Goal: Task Accomplishment & Management: Manage account settings

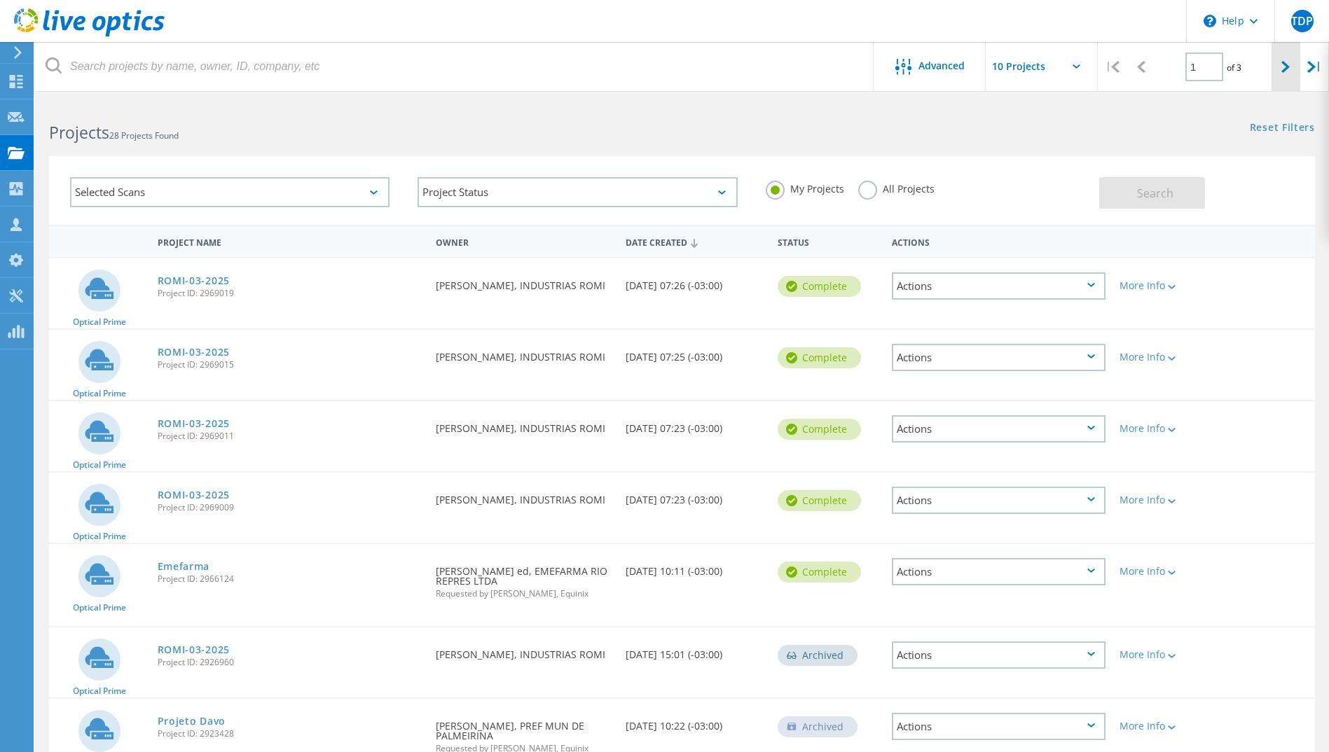
click at [1291, 75] on div at bounding box center [1285, 67] width 29 height 50
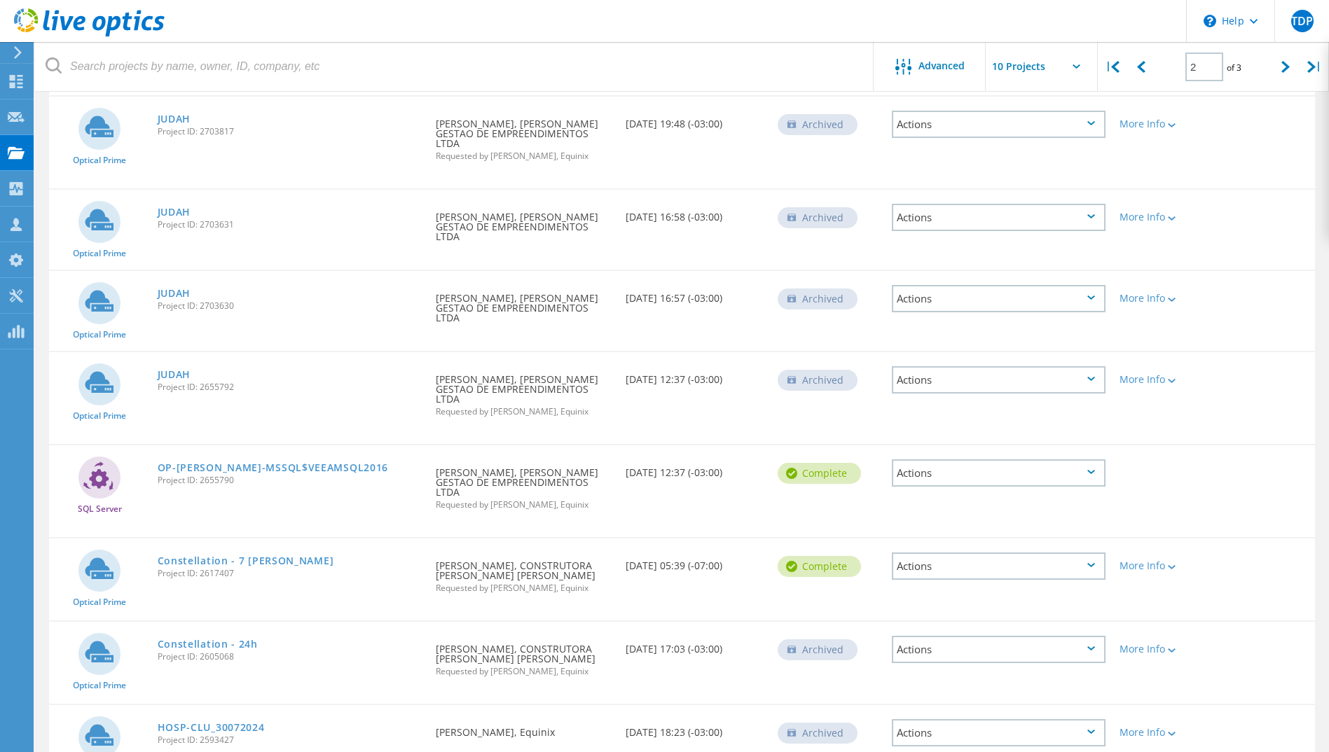
scroll to position [165, 0]
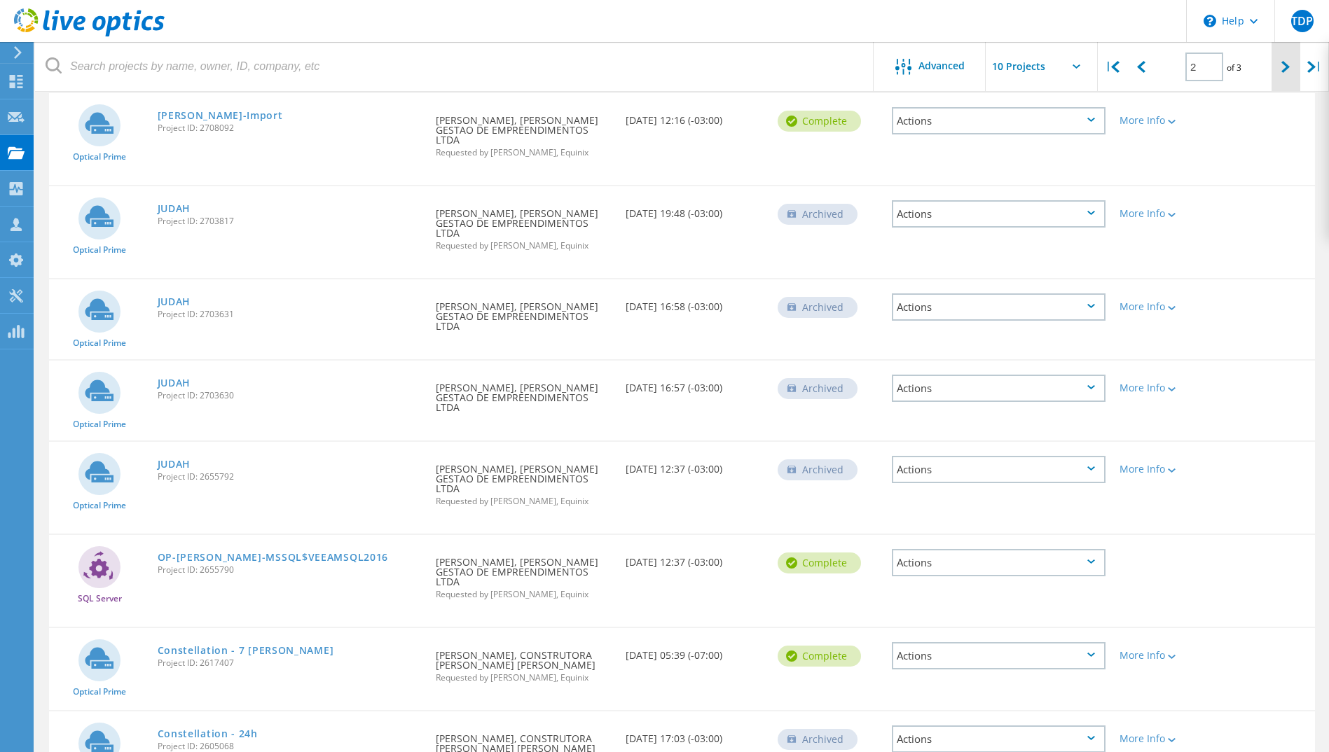
click at [1283, 60] on div at bounding box center [1285, 67] width 29 height 50
type input "3"
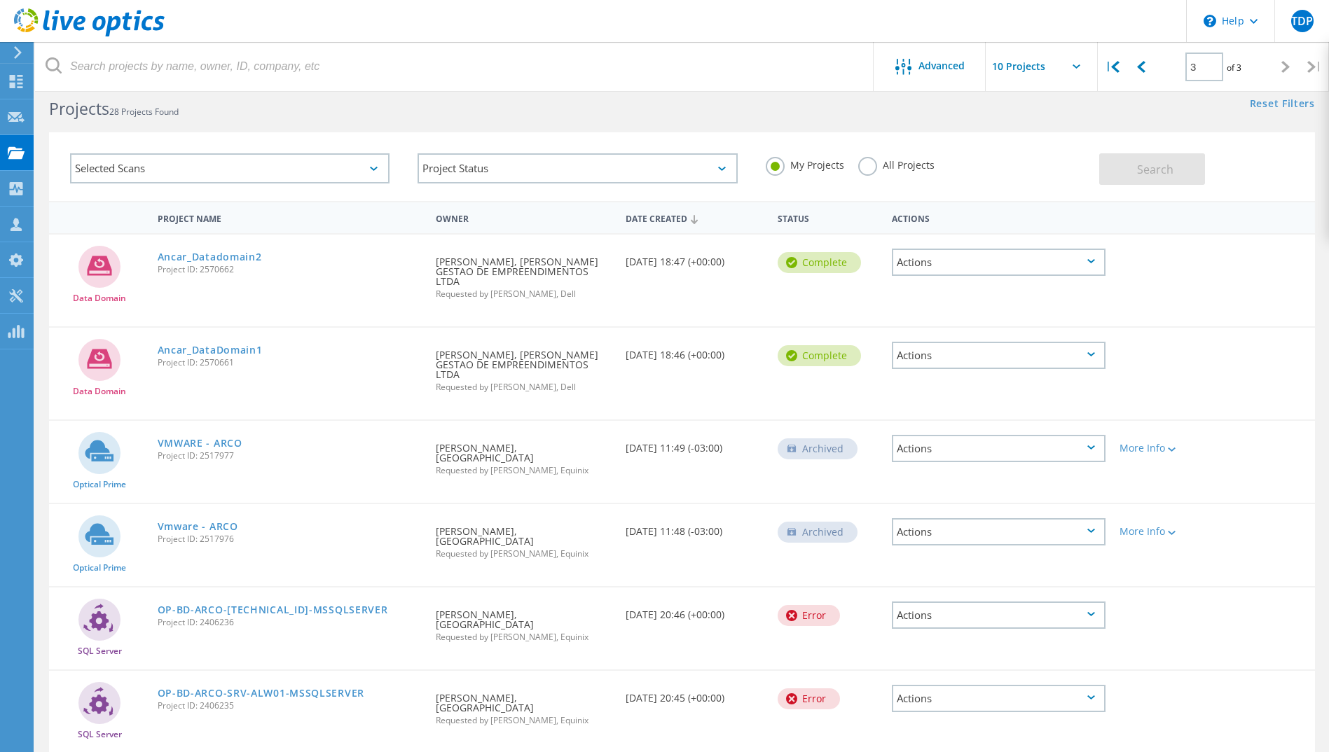
scroll to position [0, 0]
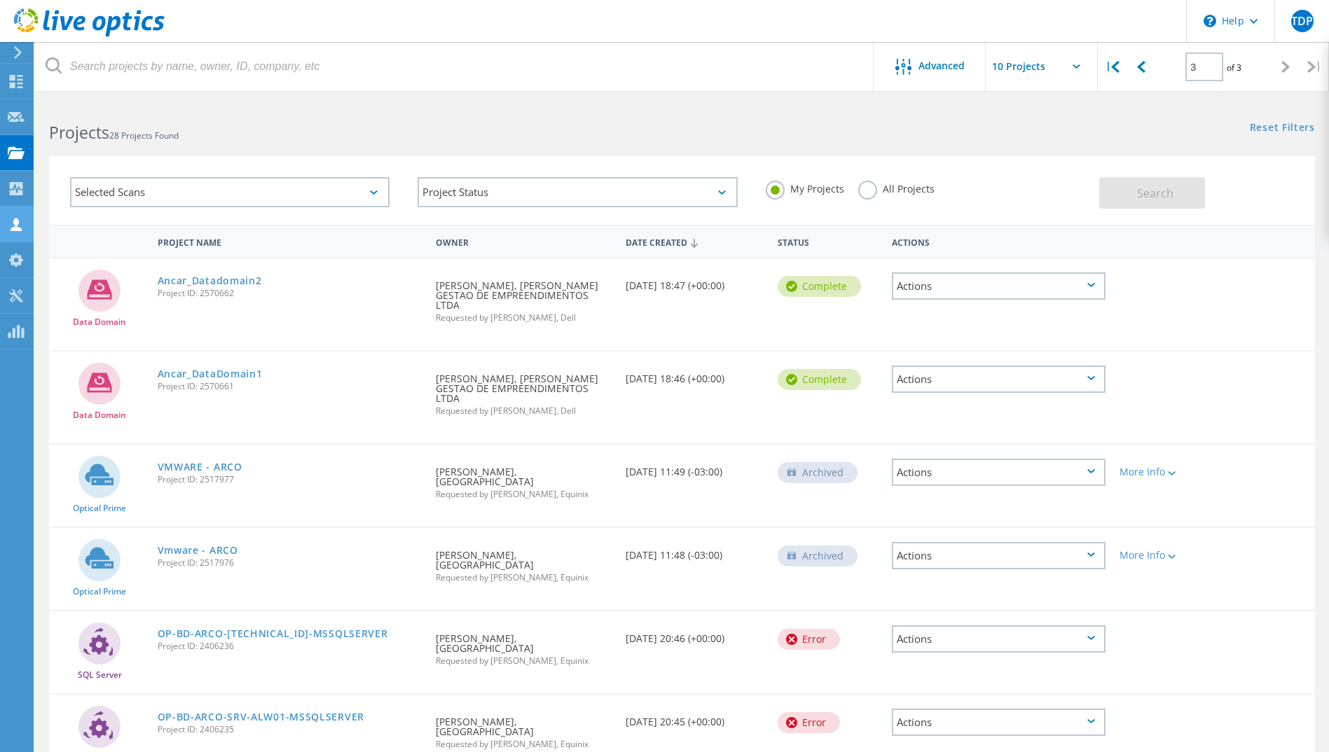
click at [0, 0] on div "Customers" at bounding box center [0, 0] width 0 height 0
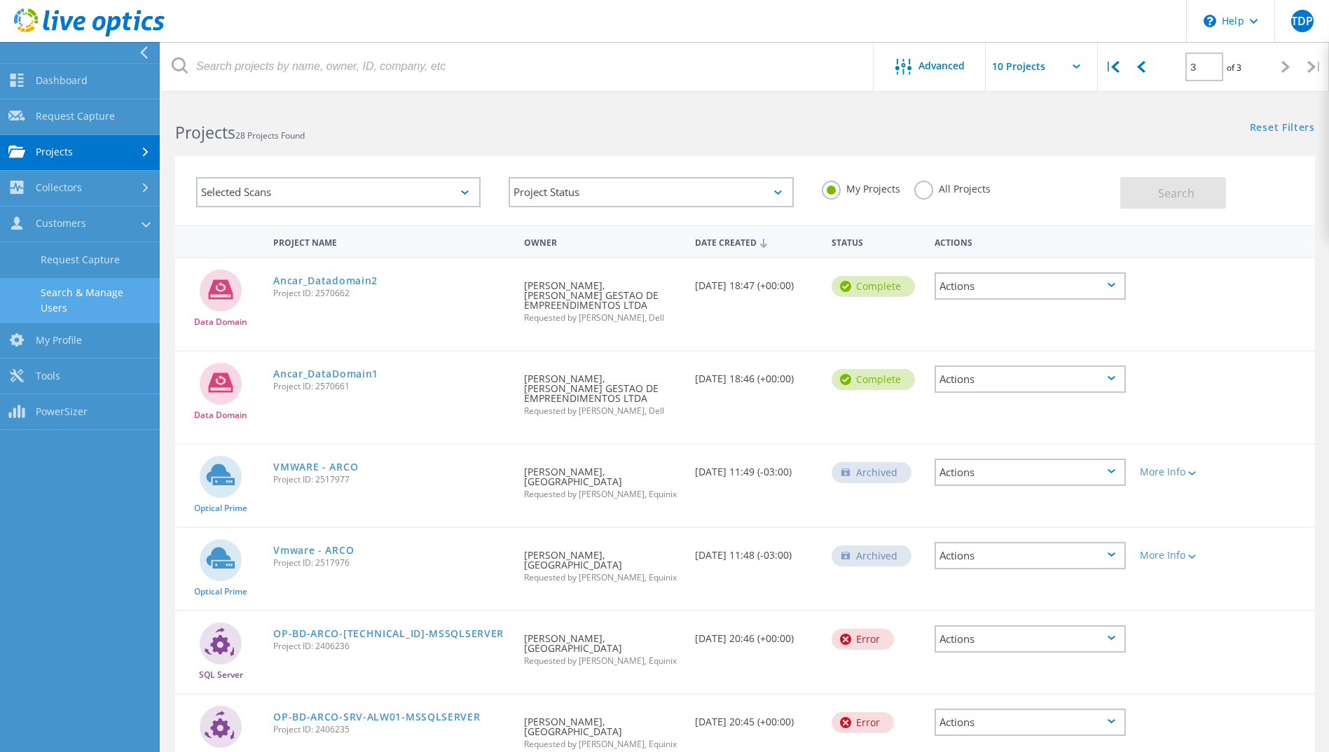
click at [102, 304] on link "Search & Manage Users" at bounding box center [80, 300] width 160 height 45
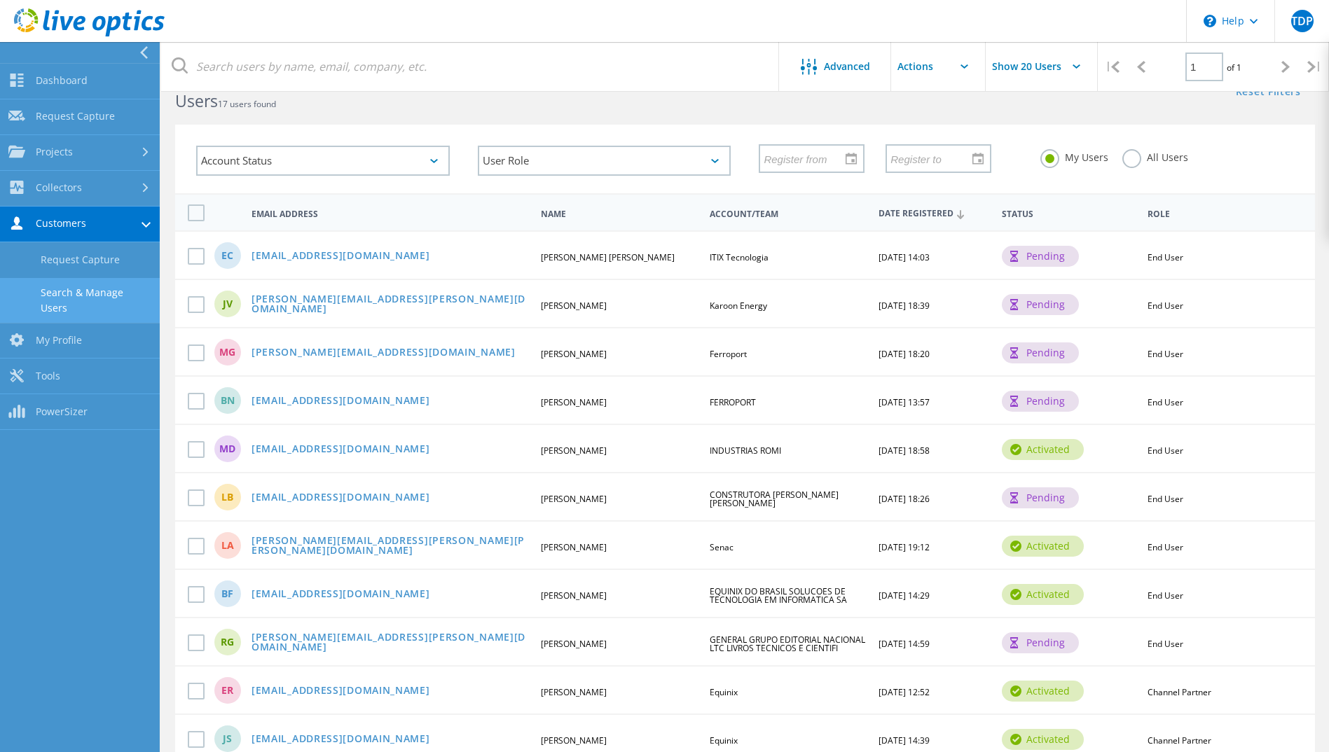
scroll to position [70, 0]
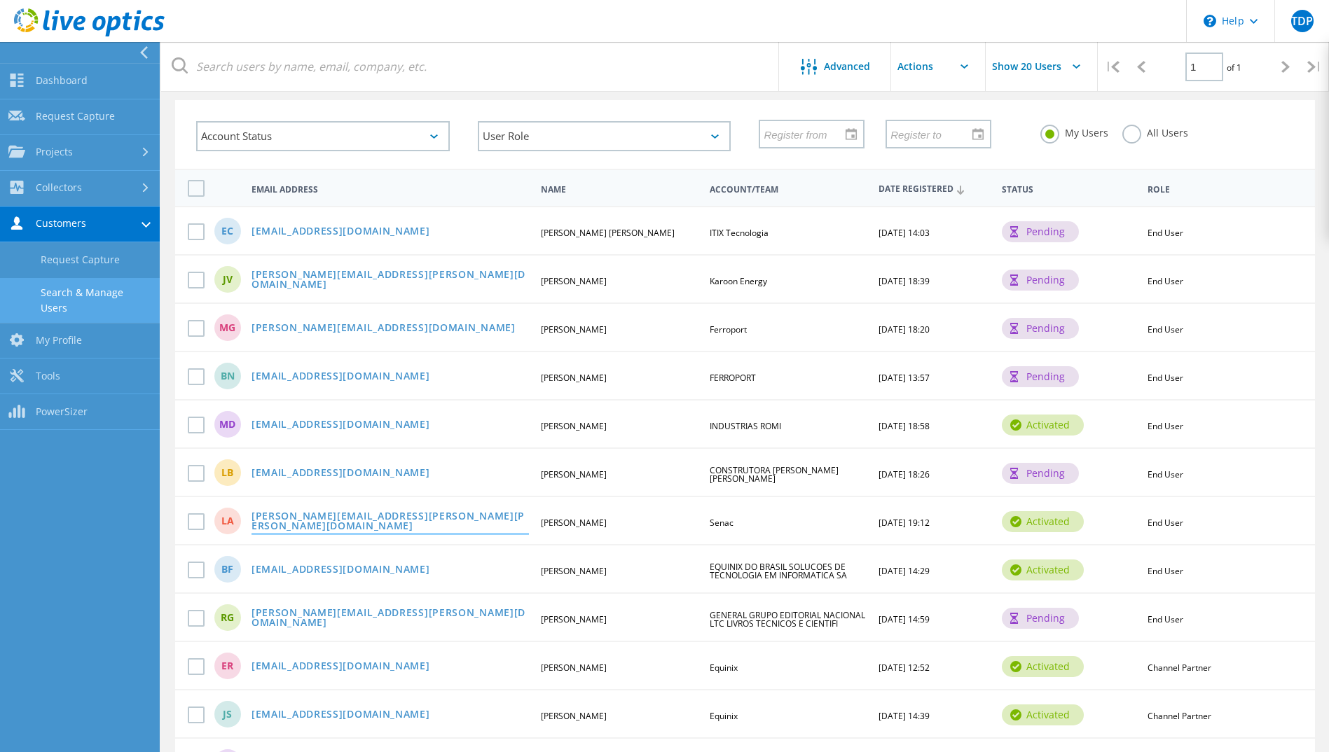
click at [295, 517] on link "luciano.bastos@senac.br" at bounding box center [389, 522] width 277 height 22
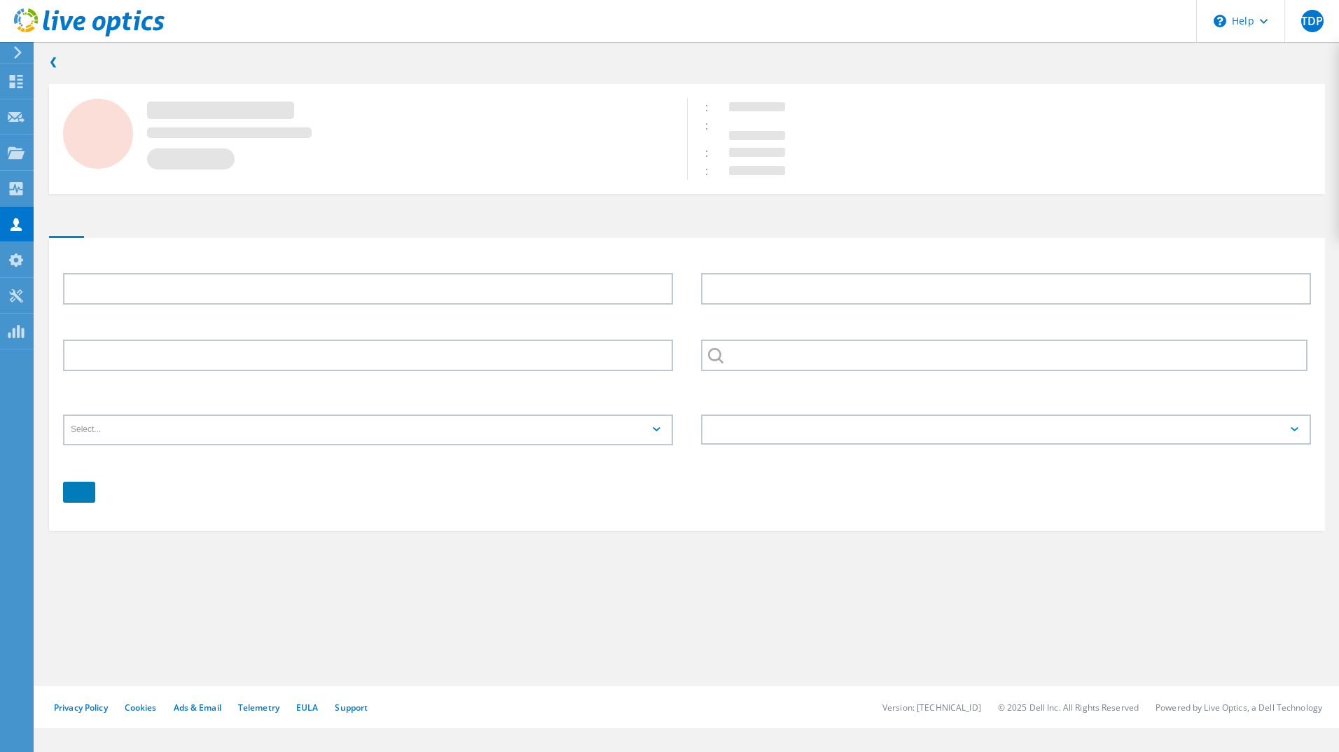
type input "Luciano"
type input "Aguiar"
type input "Senac"
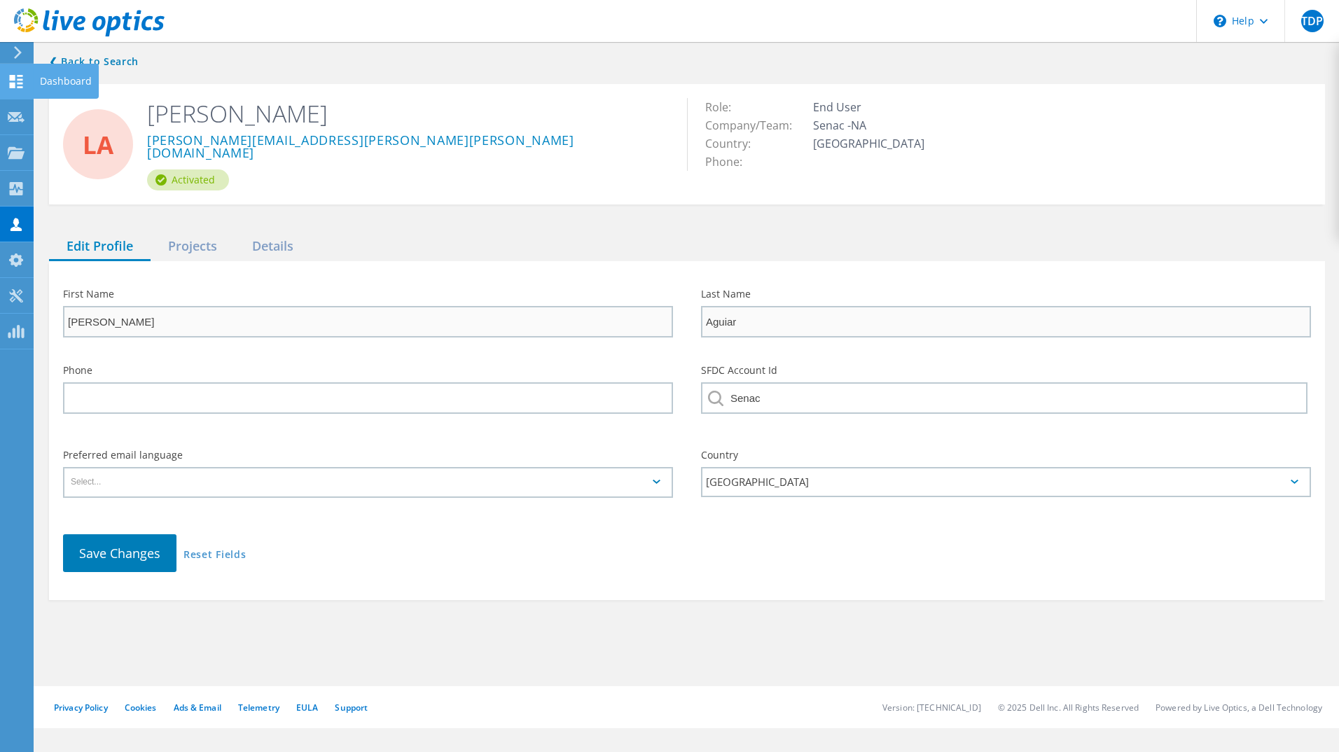
click at [18, 84] on use at bounding box center [16, 81] width 13 height 13
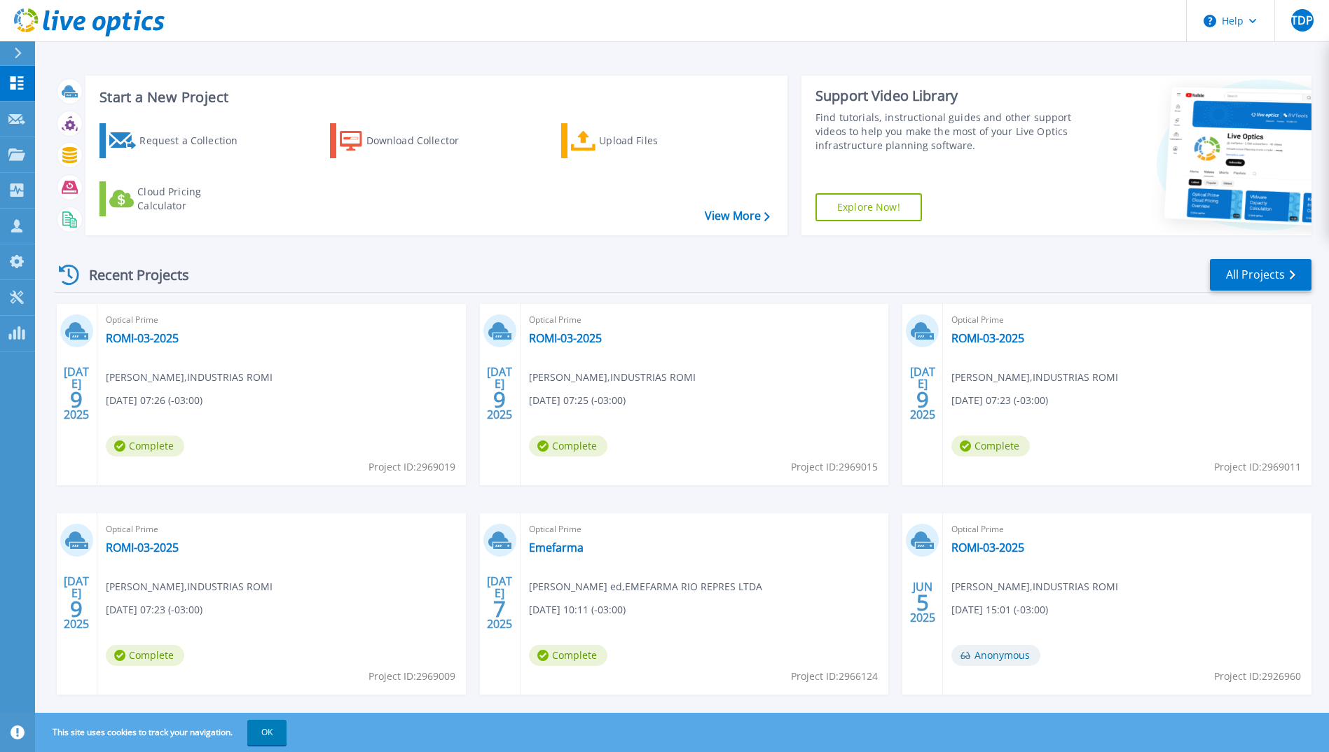
click at [60, 274] on icon at bounding box center [69, 275] width 20 height 20
click at [1243, 267] on link "All Projects" at bounding box center [1261, 275] width 102 height 32
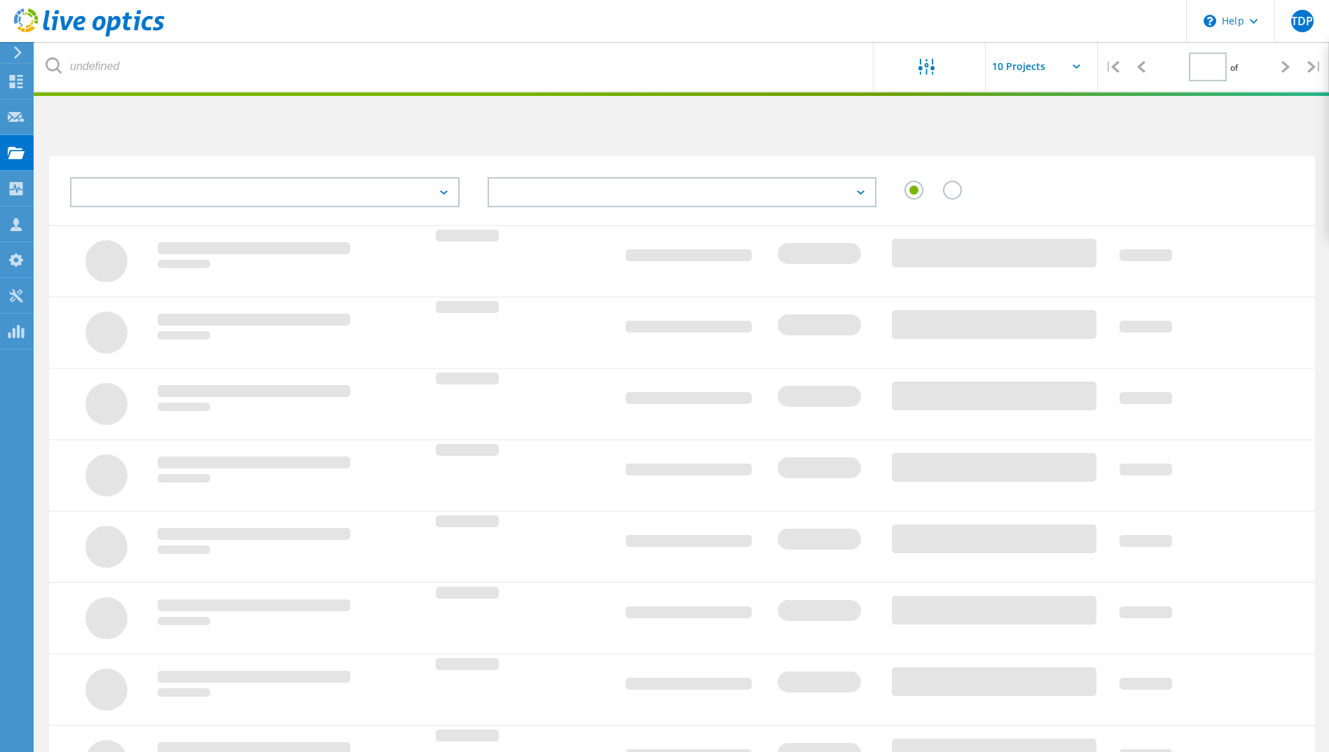
type input "3"
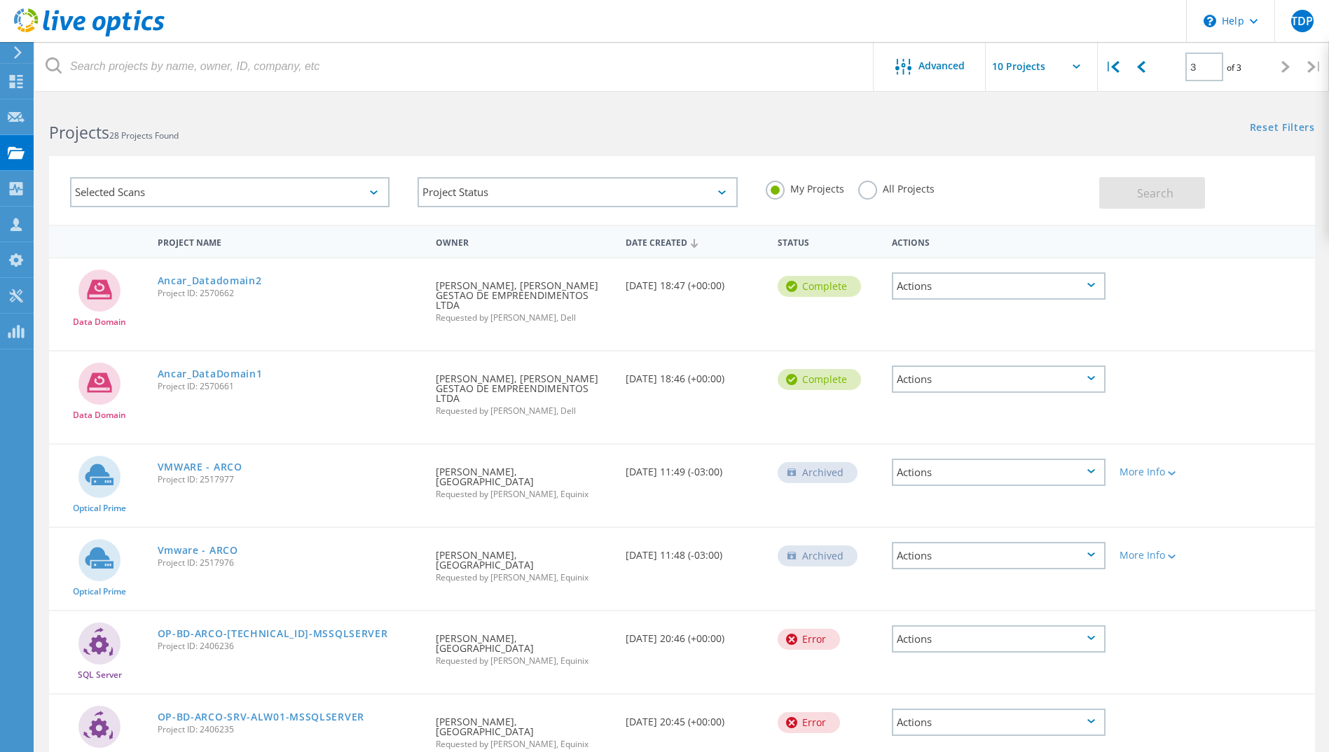
click at [908, 186] on label "All Projects" at bounding box center [896, 187] width 76 height 13
click at [0, 0] on input "All Projects" at bounding box center [0, 0] width 0 height 0
click at [1140, 188] on span "Search" at bounding box center [1155, 193] width 36 height 15
click at [1052, 70] on input "text" at bounding box center [1056, 66] width 140 height 49
click at [1047, 168] on div "Show 40 Projects" at bounding box center [1055, 172] width 139 height 23
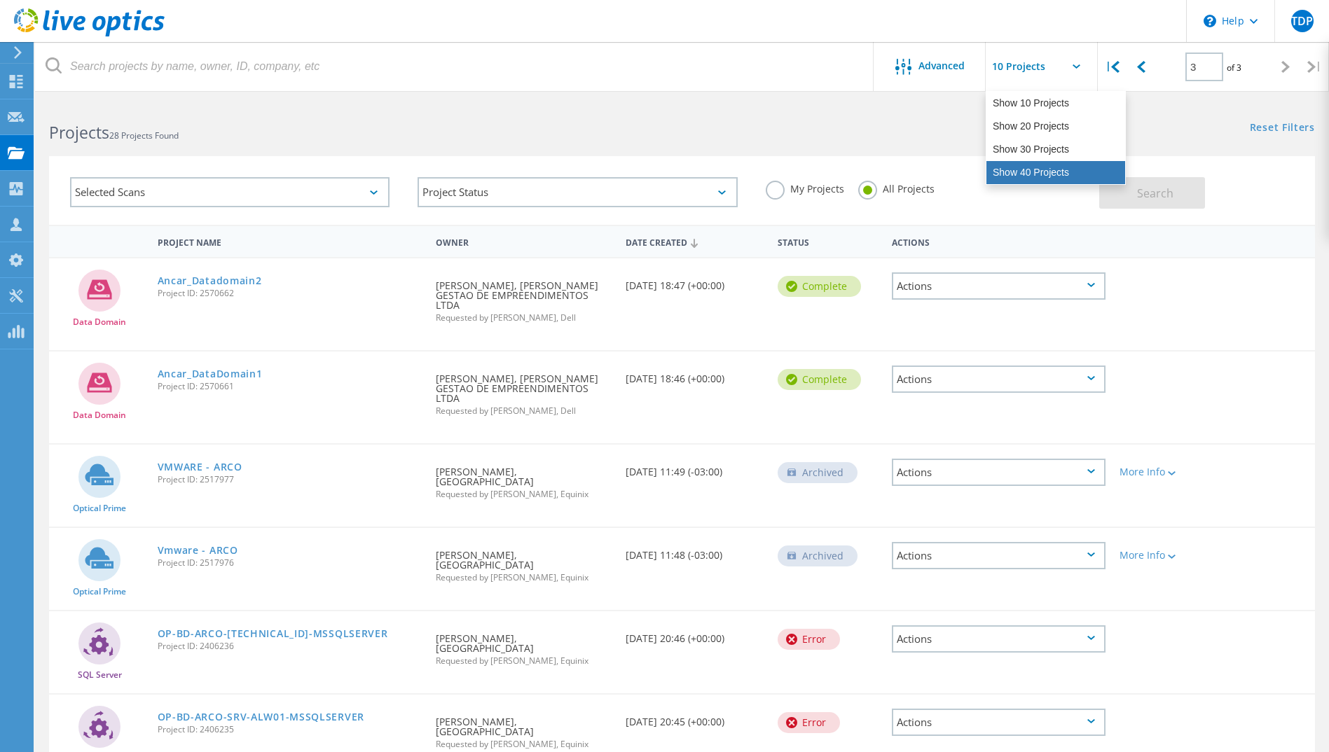
type input "Show 40 Projects"
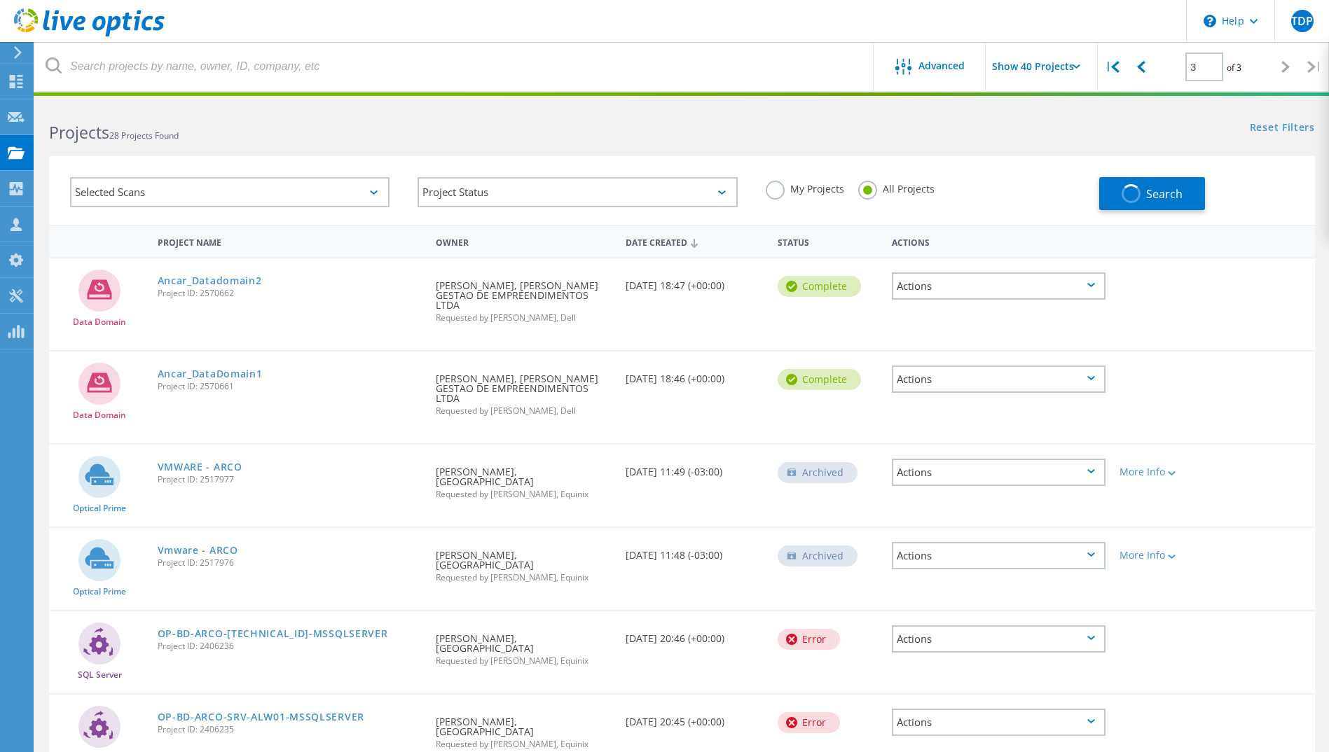
type input "1"
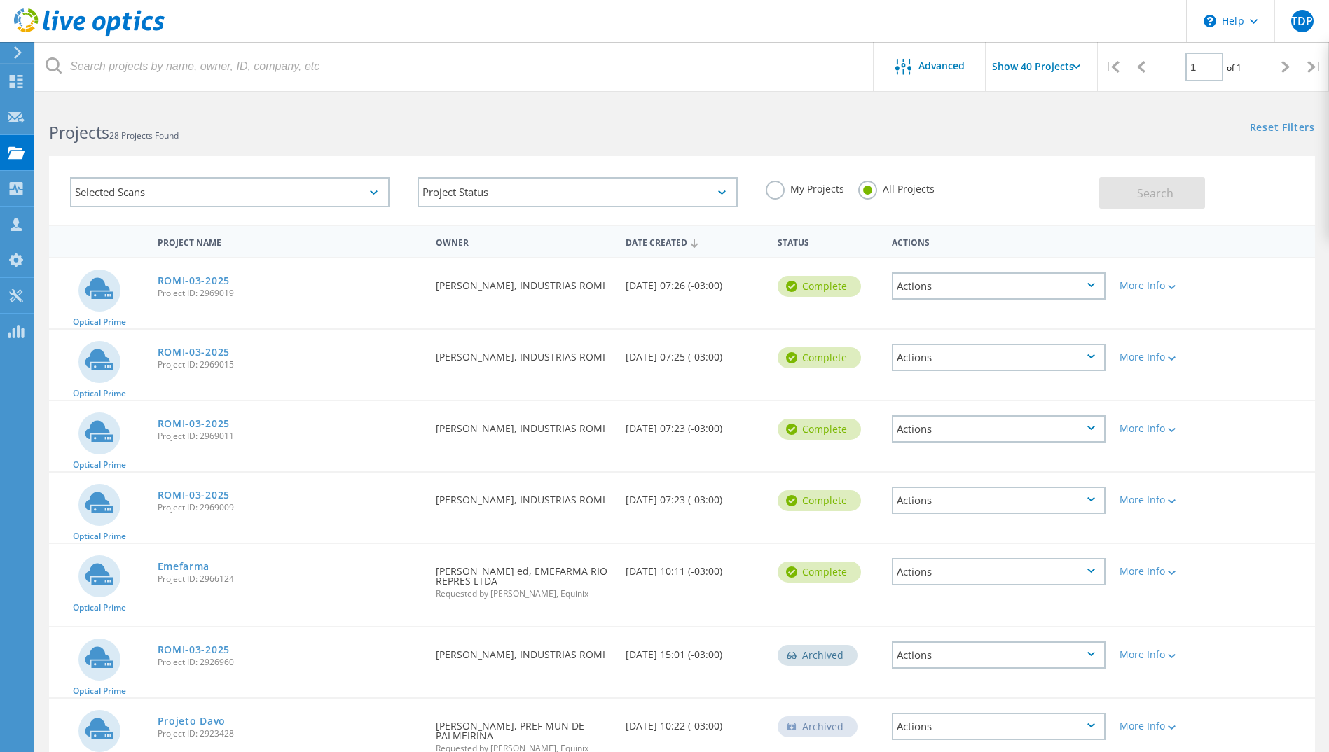
drag, startPoint x: 845, startPoint y: 123, endPoint x: 850, endPoint y: 127, distance: 7.4
click at [847, 120] on div "Reset Filters Show Filters" at bounding box center [1005, 115] width 647 height 26
click at [18, 85] on icon at bounding box center [16, 81] width 17 height 13
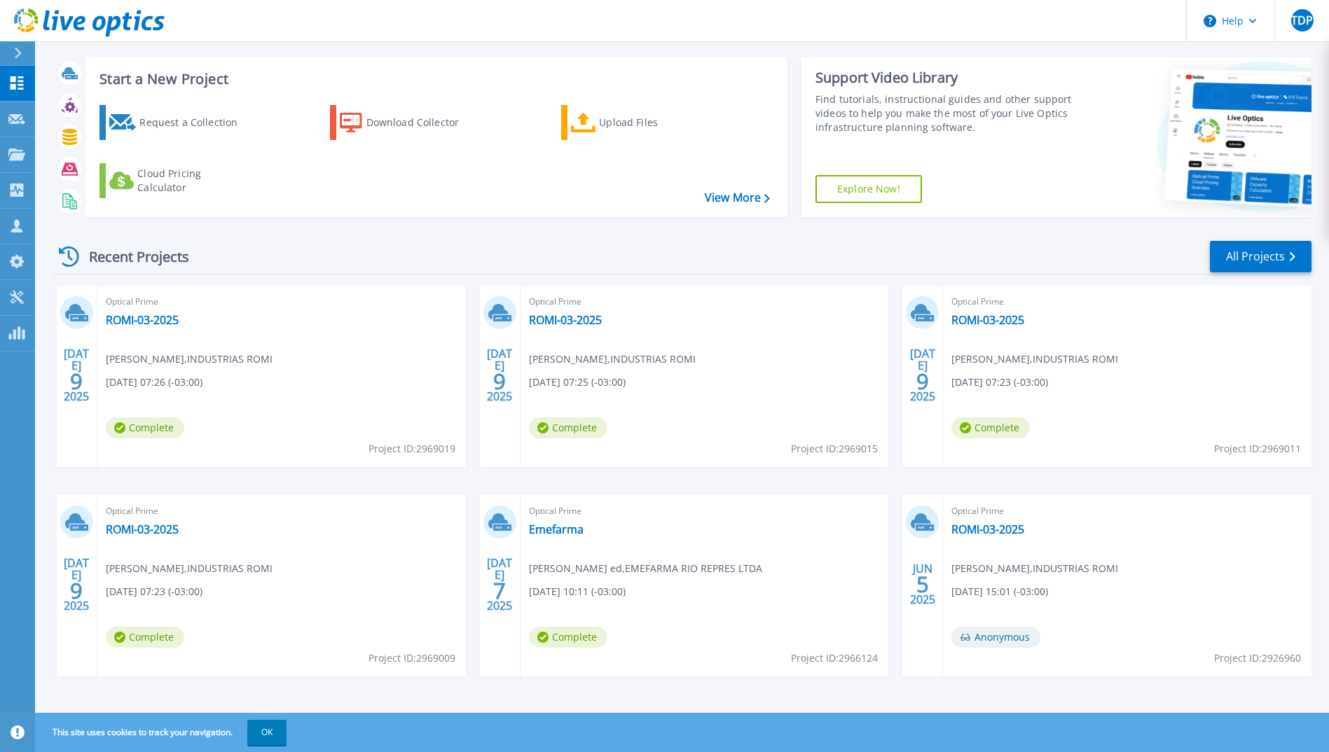
scroll to position [24, 0]
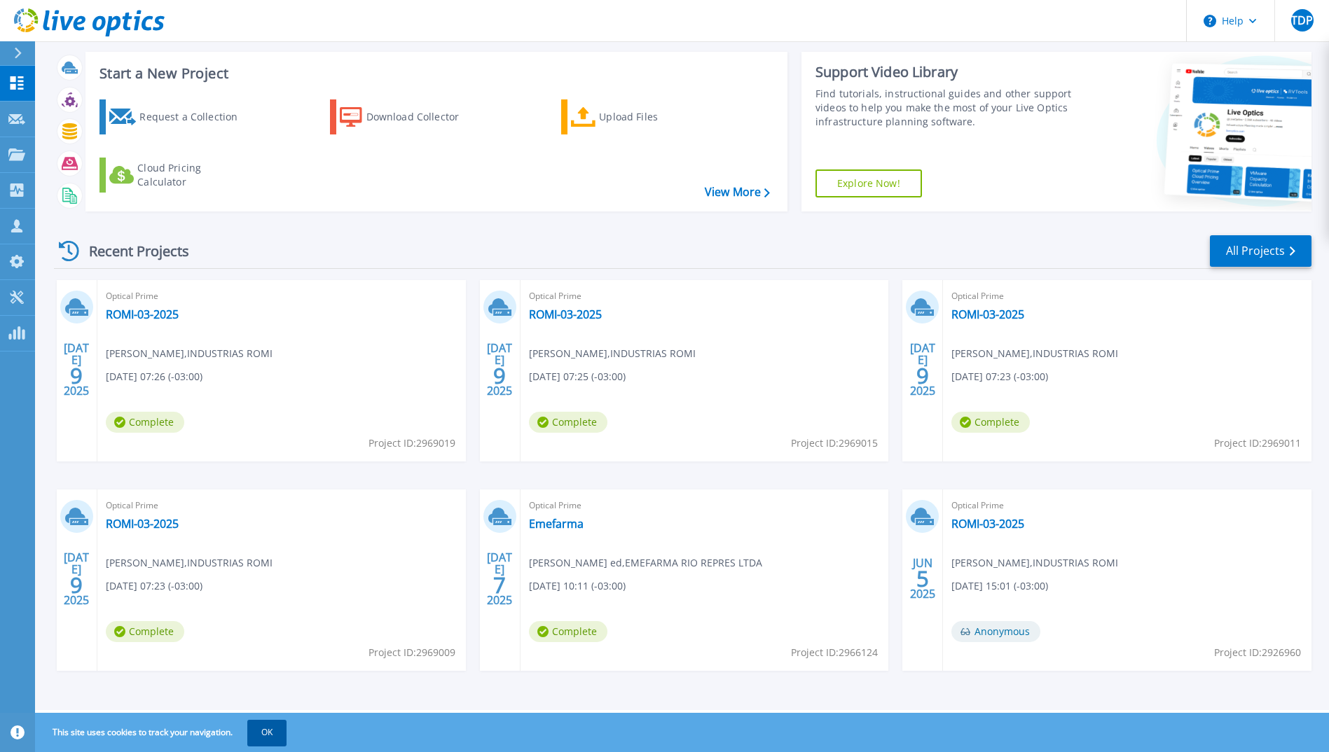
click at [269, 735] on button "OK" at bounding box center [266, 732] width 39 height 25
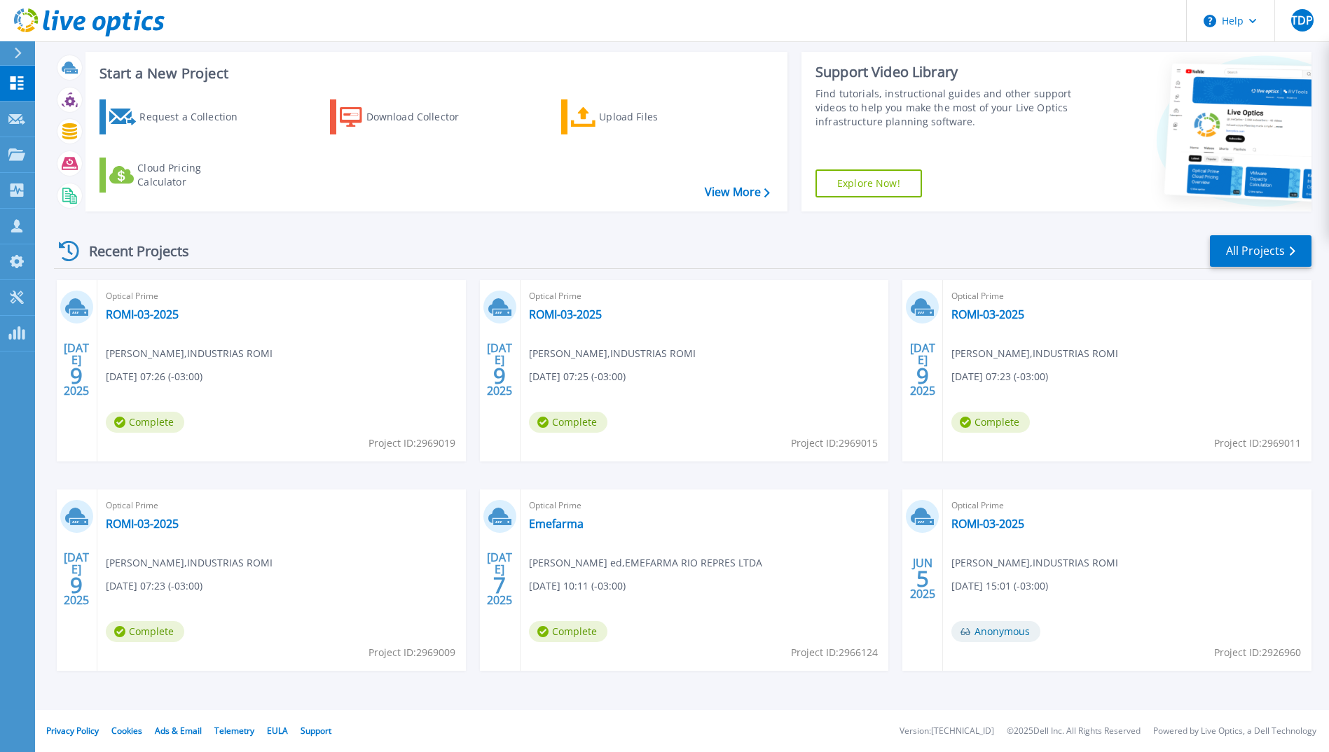
click at [19, 50] on icon at bounding box center [18, 53] width 8 height 11
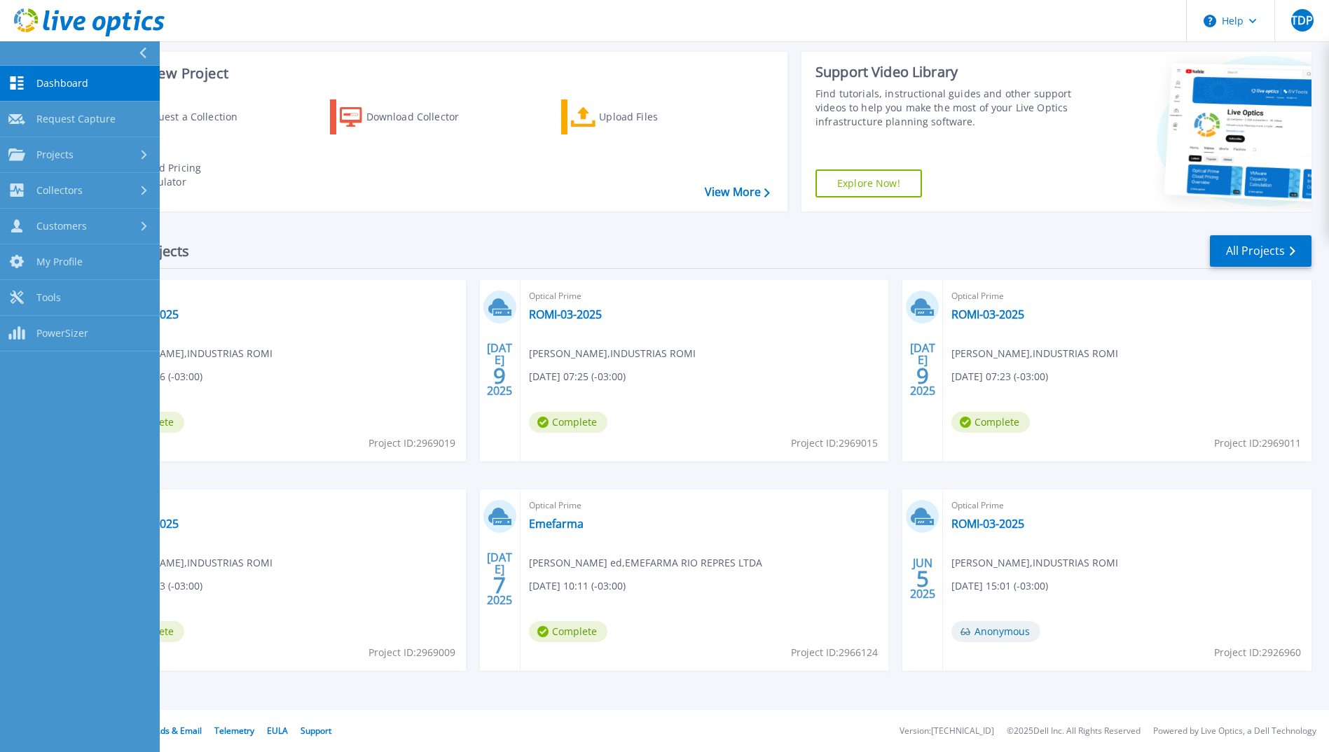
click at [26, 62] on button at bounding box center [80, 53] width 160 height 25
